Goal: Task Accomplishment & Management: Manage account settings

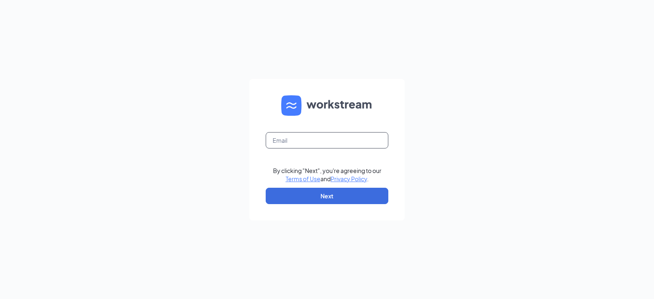
click at [312, 143] on input "text" at bounding box center [327, 140] width 123 height 16
type input "suzette.mckay.nbc@gmail.com"
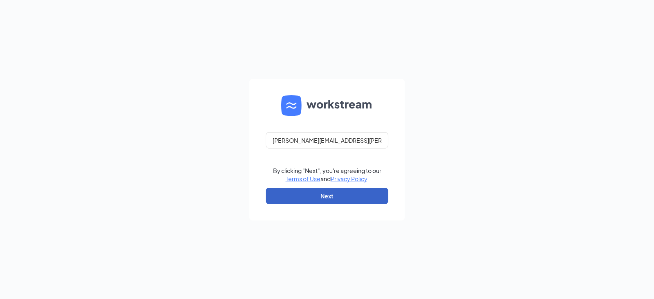
click at [319, 199] on button "Next" at bounding box center [327, 196] width 123 height 16
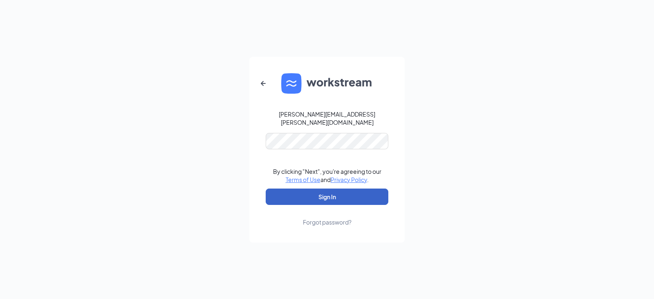
click at [349, 197] on button "Sign In" at bounding box center [327, 196] width 123 height 16
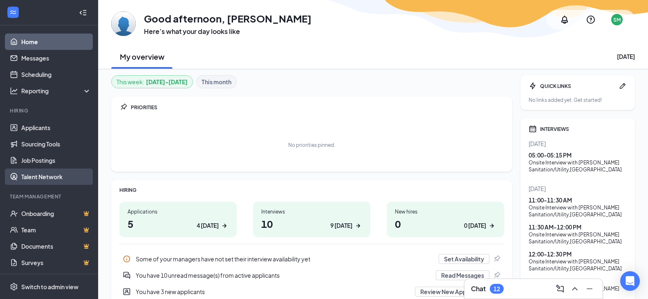
scroll to position [37, 0]
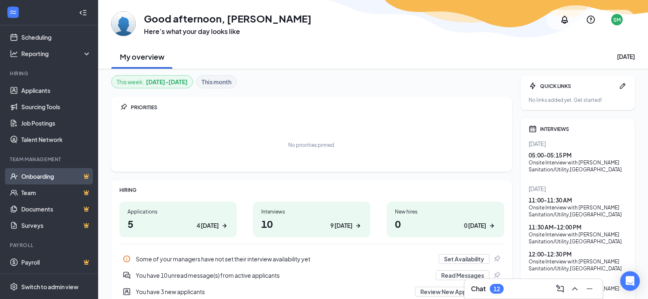
click at [51, 175] on link "Onboarding" at bounding box center [56, 176] width 70 height 16
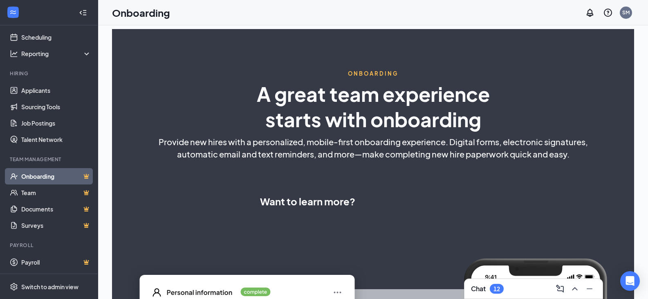
select select "US"
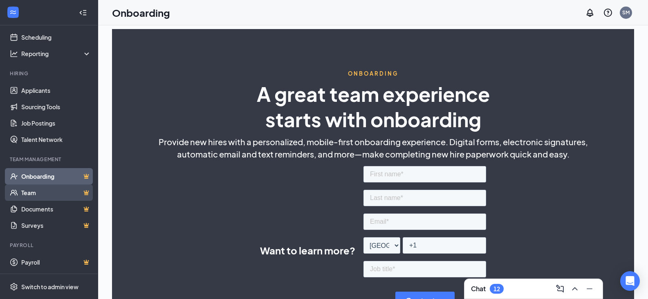
click at [46, 193] on link "Team" at bounding box center [56, 192] width 70 height 16
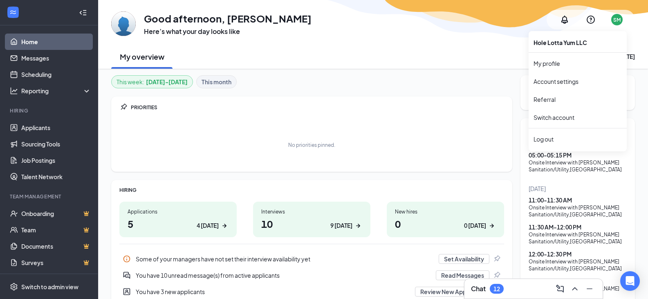
click at [618, 20] on div "SM" at bounding box center [616, 19] width 7 height 7
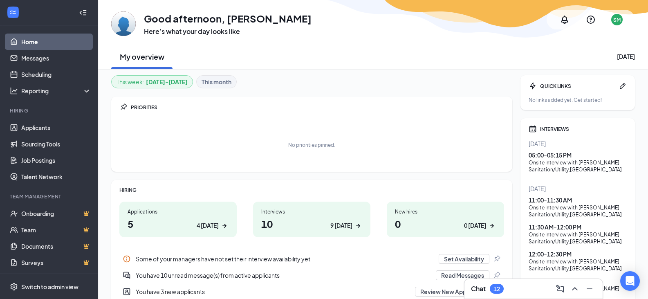
click at [480, 54] on div "My overview Tuesday, August 26" at bounding box center [373, 56] width 524 height 25
